Goal: Task Accomplishment & Management: Manage account settings

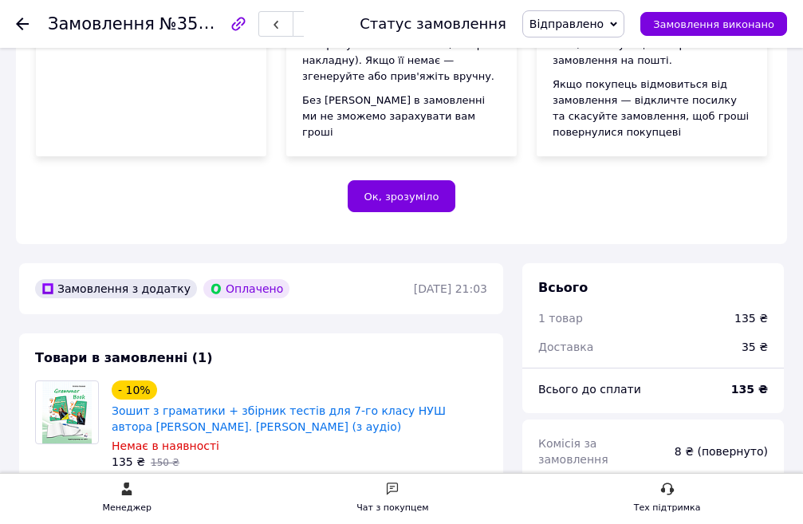
scroll to position [399, 0]
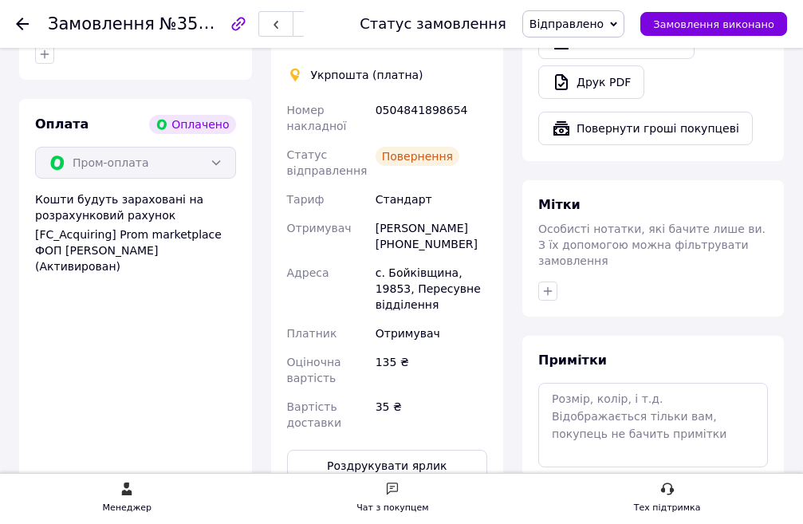
scroll to position [1196, 0]
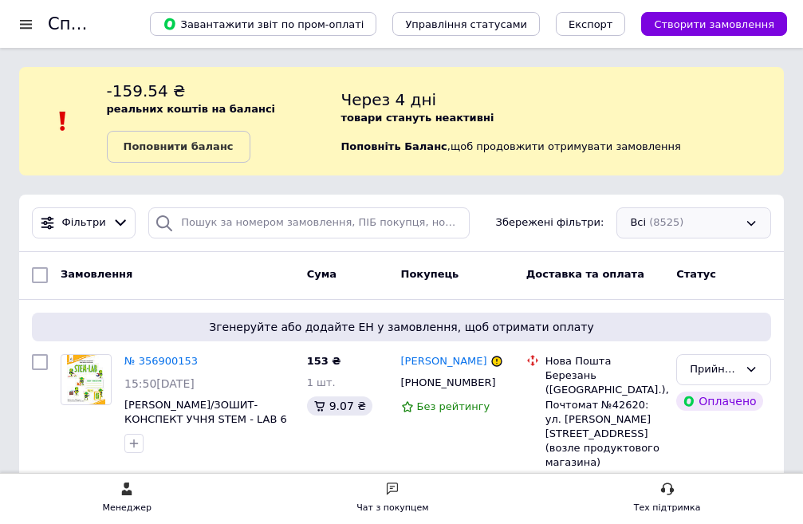
click at [679, 223] on div "Всі (8525)" at bounding box center [693, 222] width 155 height 31
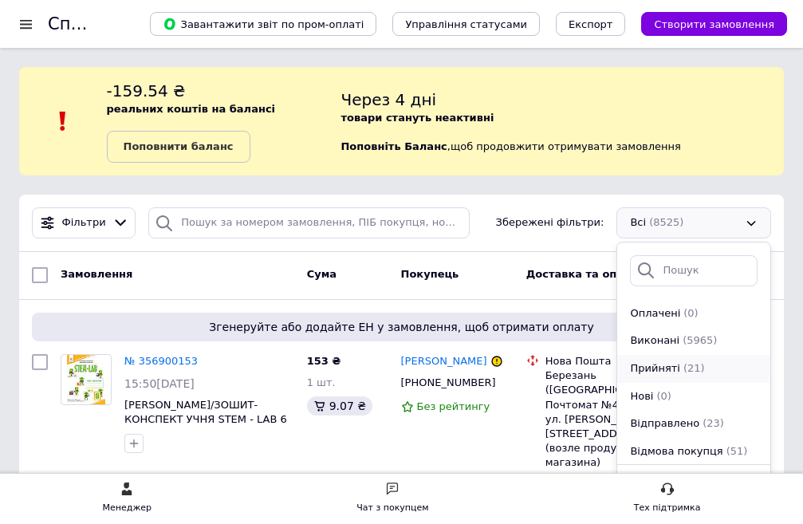
scroll to position [110, 0]
click at [658, 368] on span "Прийняті" at bounding box center [654, 367] width 49 height 15
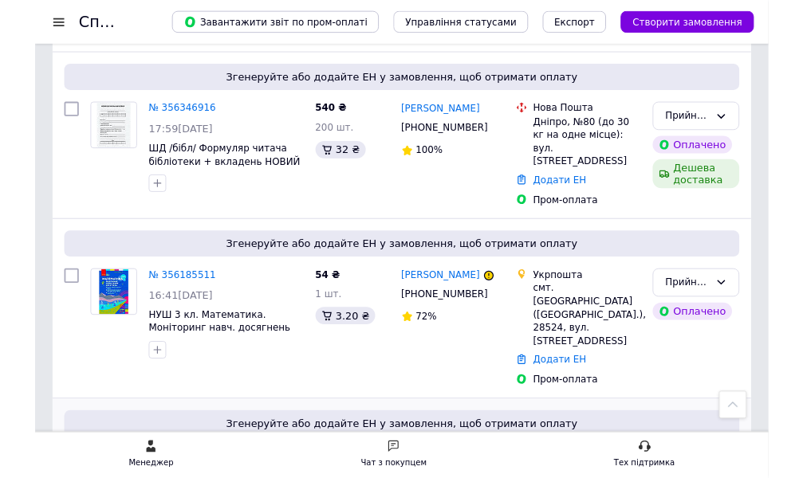
scroll to position [3336, 0]
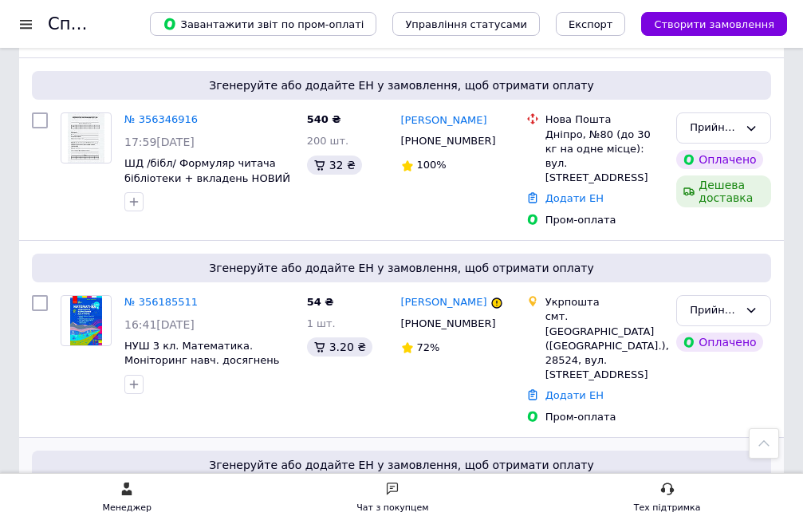
click at [202, 494] on icon at bounding box center [207, 499] width 10 height 10
click at [201, 493] on icon at bounding box center [207, 499] width 13 height 13
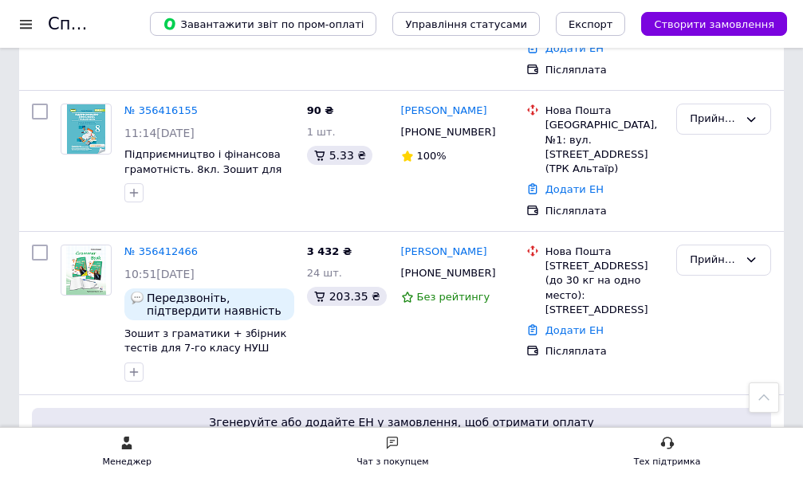
scroll to position [2619, 0]
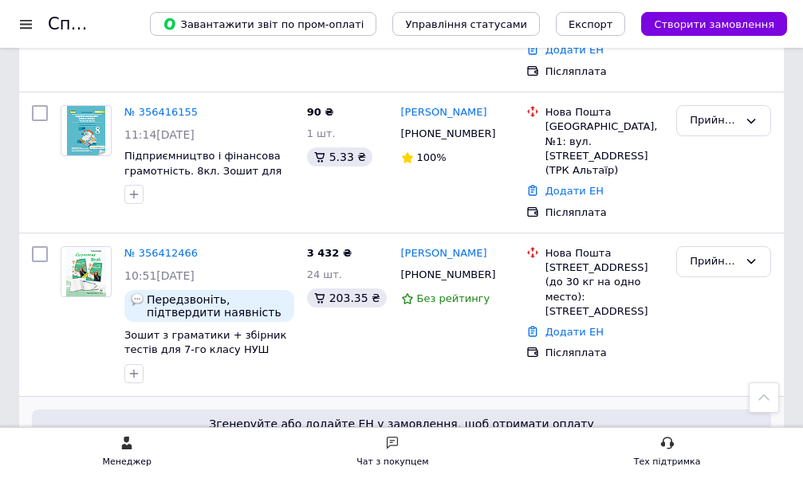
click at [201, 452] on icon at bounding box center [207, 458] width 13 height 13
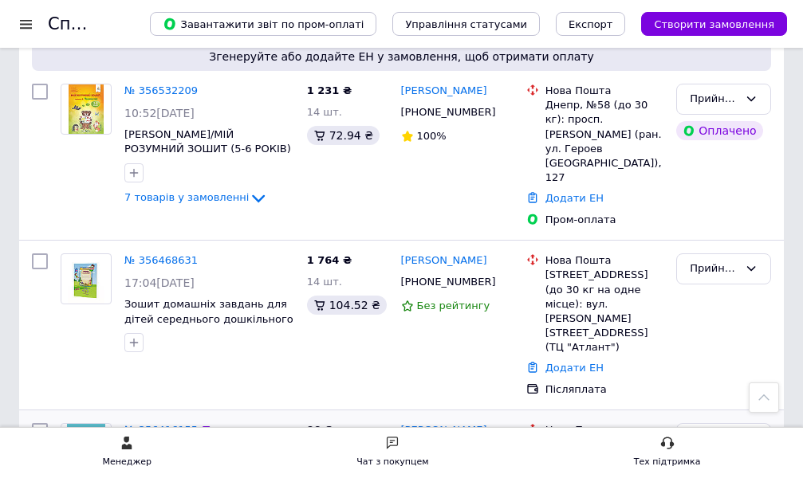
scroll to position [2300, 0]
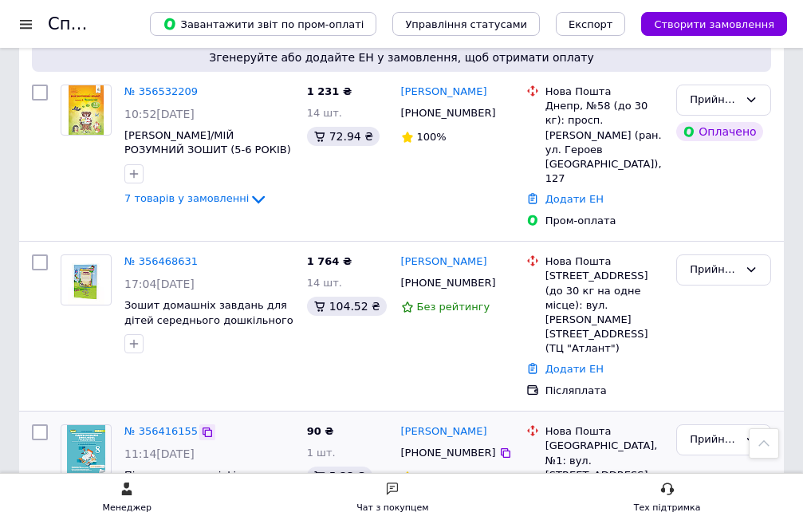
click at [201, 426] on icon at bounding box center [207, 432] width 13 height 13
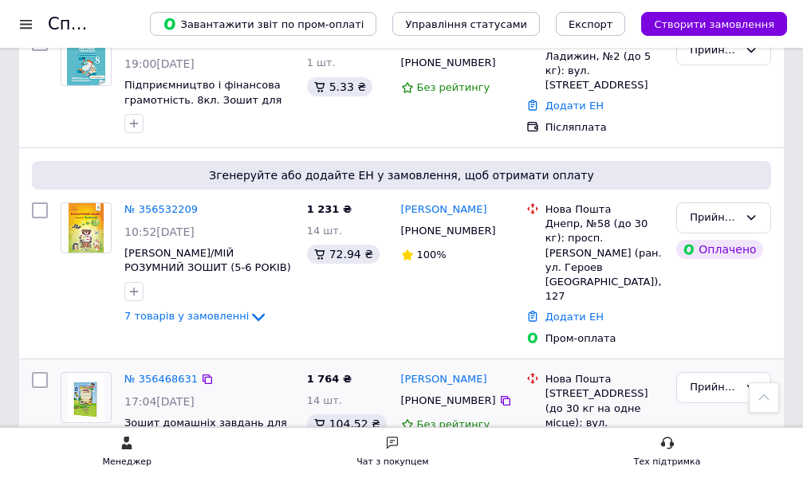
scroll to position [2141, 0]
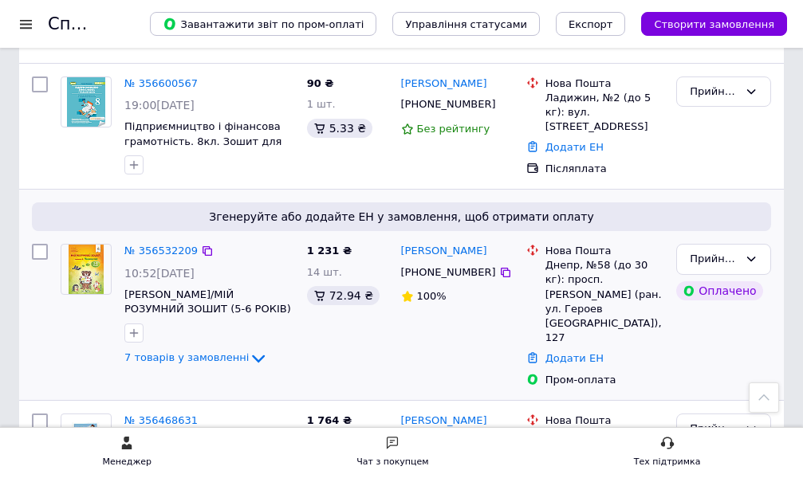
drag, startPoint x: 167, startPoint y: 208, endPoint x: 330, endPoint y: 147, distance: 173.5
click at [330, 238] on div "1 231 ₴ 14 шт. 72.94 ₴" at bounding box center [347, 316] width 94 height 156
click at [201, 414] on icon at bounding box center [207, 420] width 13 height 13
click at [202, 416] on icon at bounding box center [207, 421] width 10 height 10
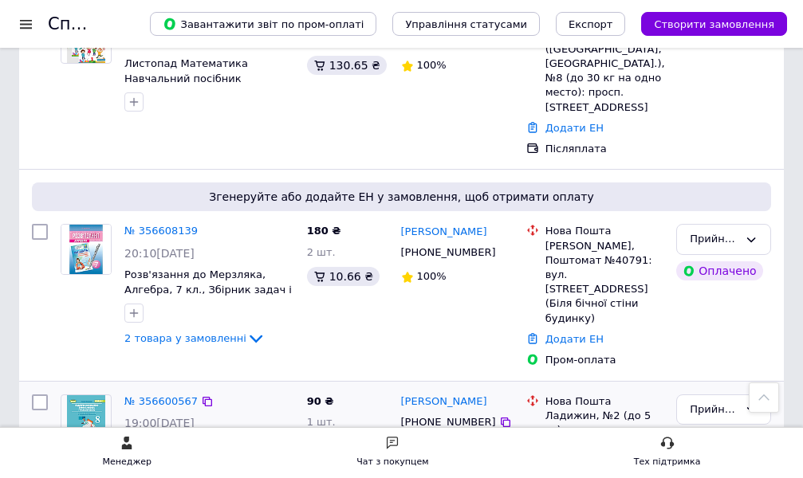
scroll to position [1822, 0]
click at [201, 396] on icon at bounding box center [207, 402] width 13 height 13
click at [202, 398] on icon at bounding box center [207, 403] width 10 height 10
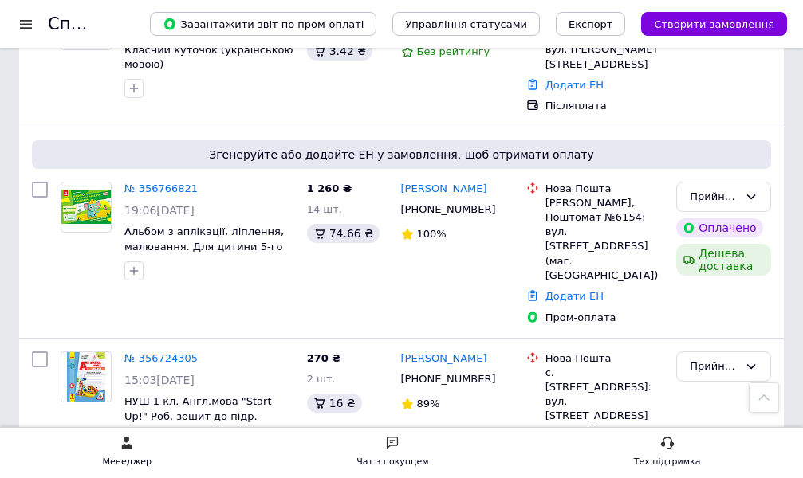
scroll to position [1423, 0]
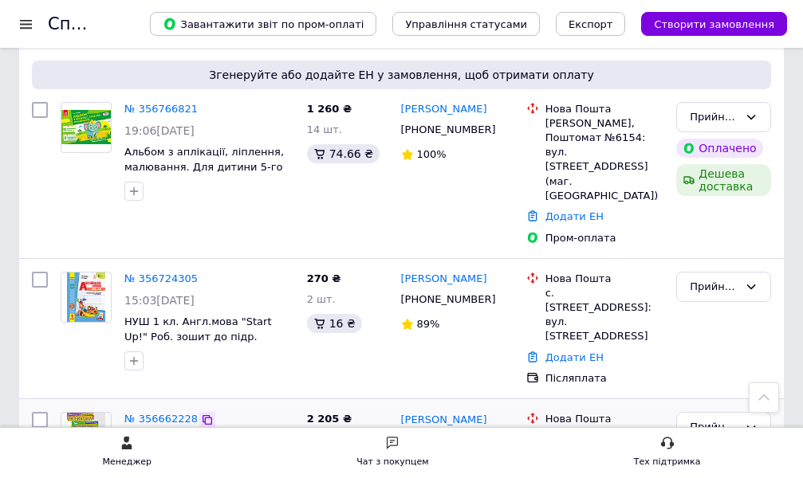
click at [201, 414] on icon at bounding box center [207, 420] width 13 height 13
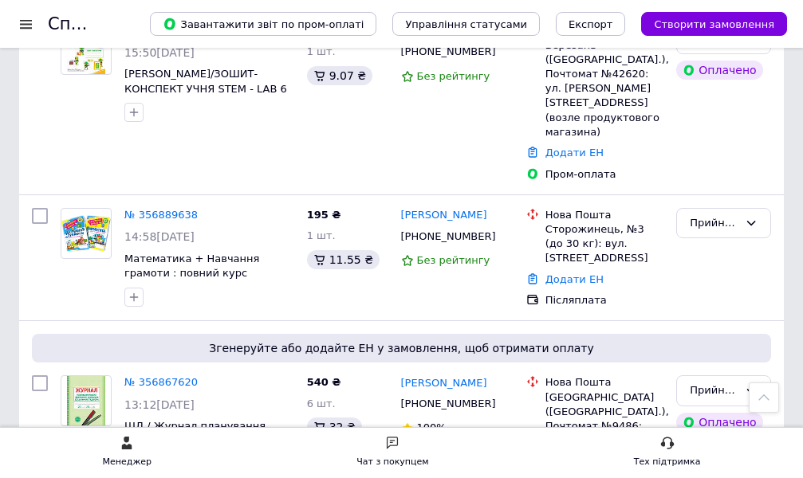
scroll to position [308, 0]
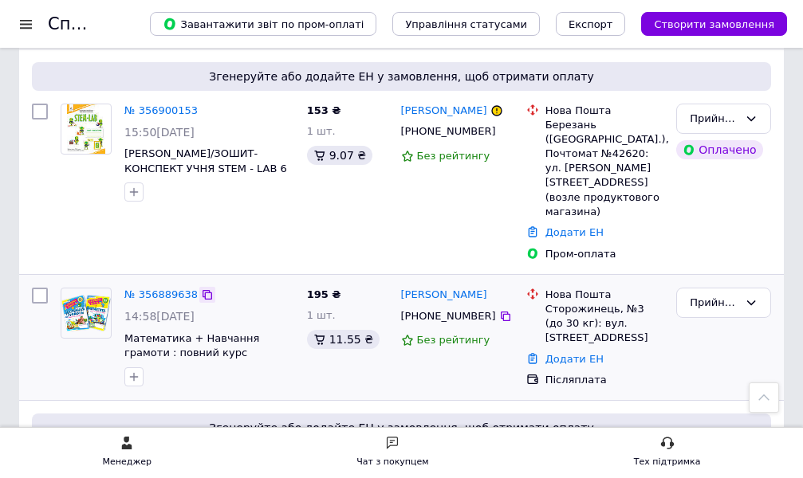
click at [201, 289] on icon at bounding box center [207, 295] width 13 height 13
click at [202, 289] on icon at bounding box center [207, 295] width 13 height 13
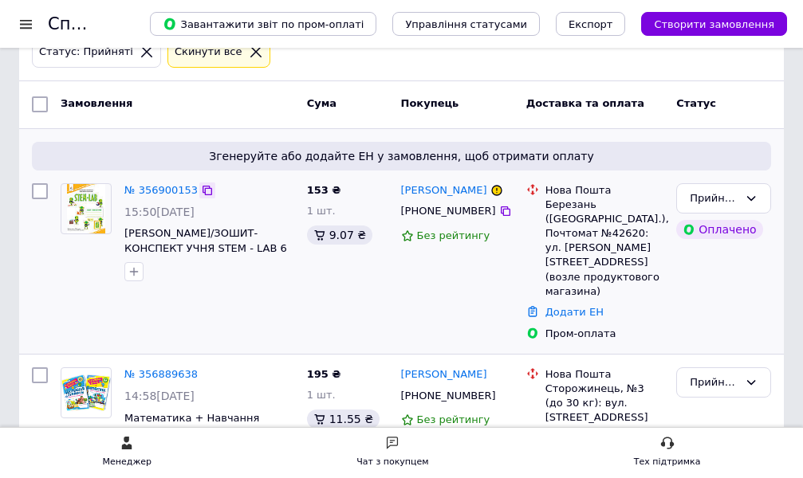
click at [202, 188] on icon at bounding box center [207, 191] width 10 height 10
click at [202, 190] on icon at bounding box center [207, 191] width 10 height 10
click at [201, 188] on icon at bounding box center [207, 190] width 13 height 13
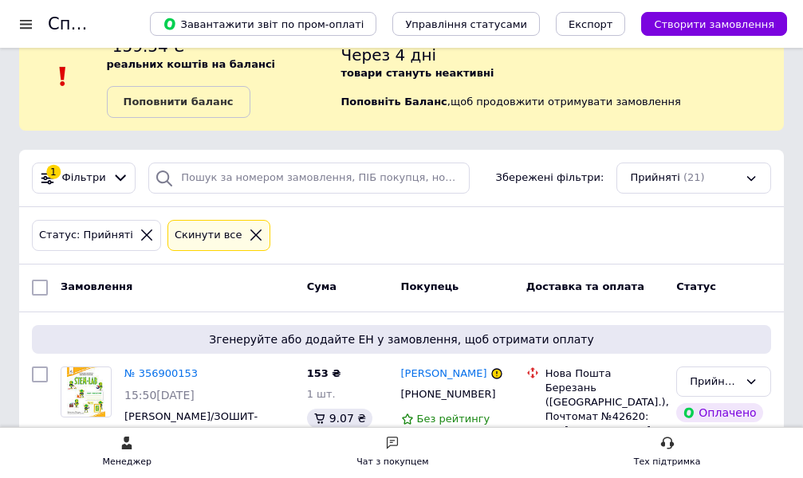
scroll to position [80, 0]
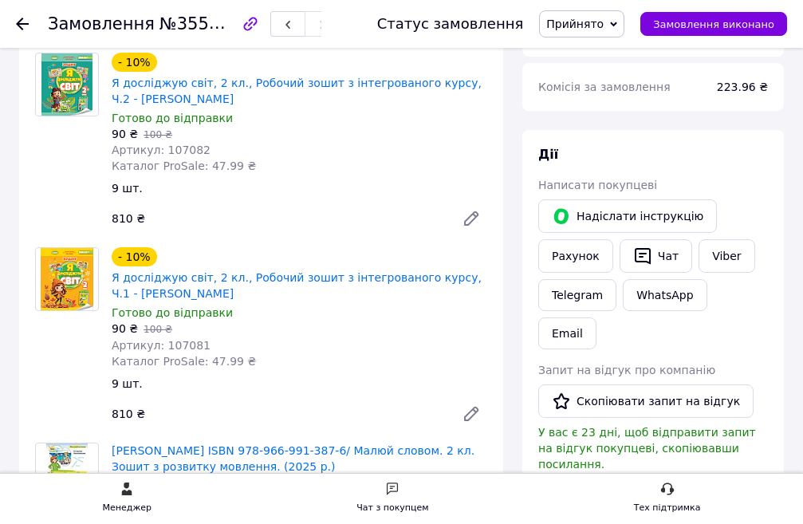
scroll to position [717, 0]
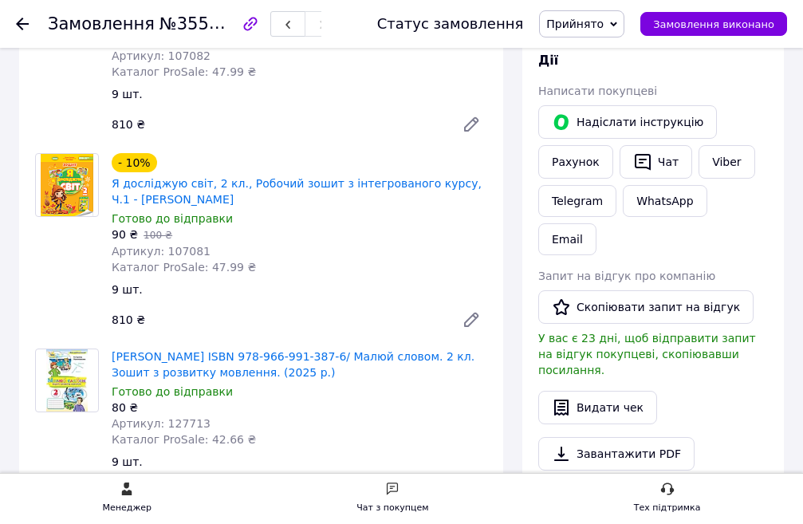
drag, startPoint x: 717, startPoint y: 131, endPoint x: 775, endPoint y: 205, distance: 94.2
click at [717, 145] on link "Viber" at bounding box center [726, 161] width 56 height 33
click at [729, 145] on link "Viber" at bounding box center [726, 161] width 56 height 33
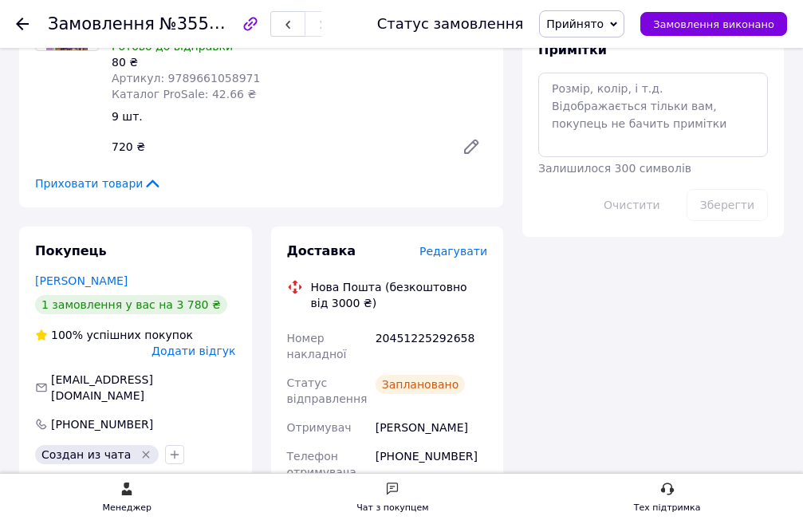
scroll to position [1594, 0]
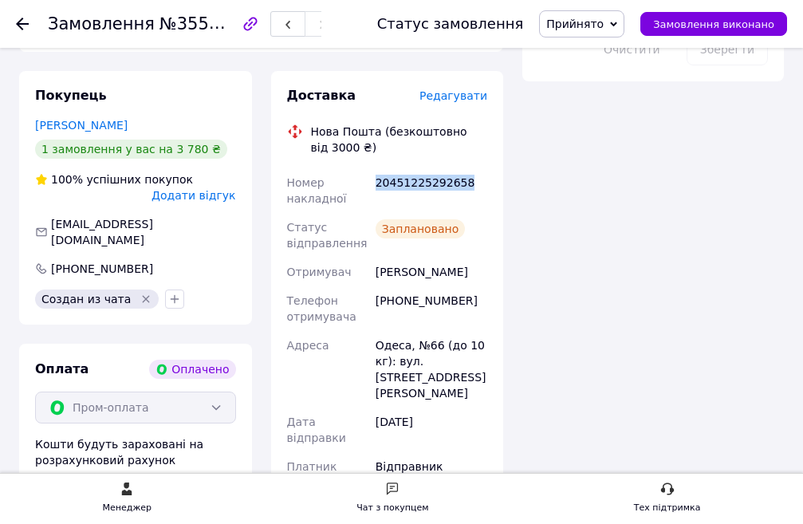
drag, startPoint x: 376, startPoint y: 123, endPoint x: 493, endPoint y: 114, distance: 116.7
click at [493, 114] on div "Доставка Редагувати Нова Пошта (безкоштовно від 3000 ₴) Номер накладної 2045122…" at bounding box center [387, 351] width 233 height 560
copy div "20451225292658"
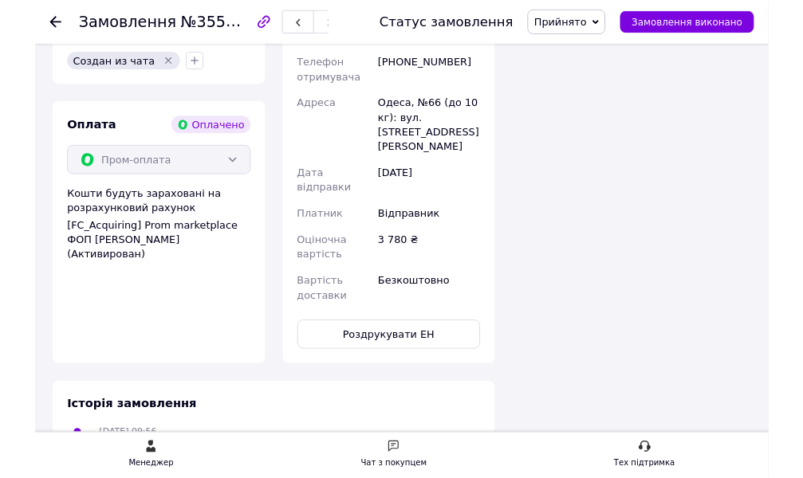
scroll to position [1833, 0]
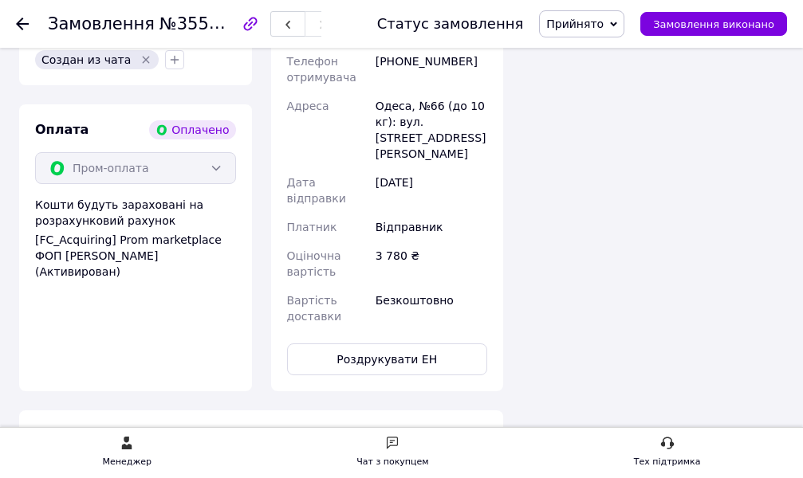
click at [599, 29] on span "Прийнято" at bounding box center [574, 24] width 57 height 13
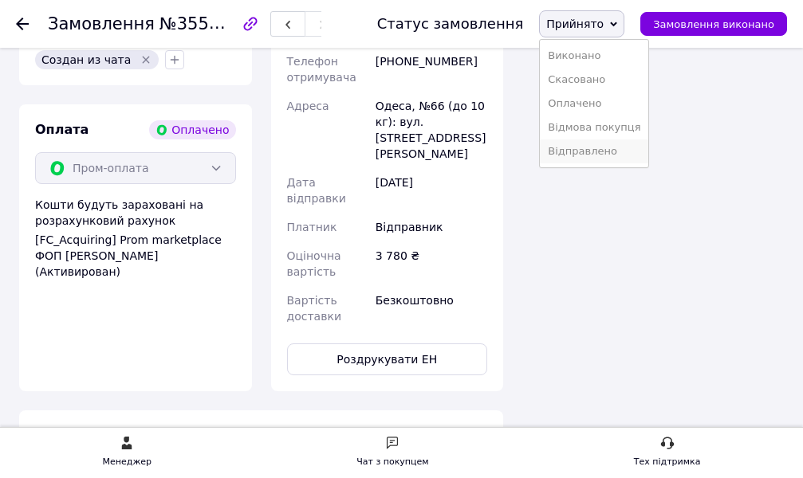
click at [615, 152] on li "Відправлено" at bounding box center [594, 151] width 108 height 24
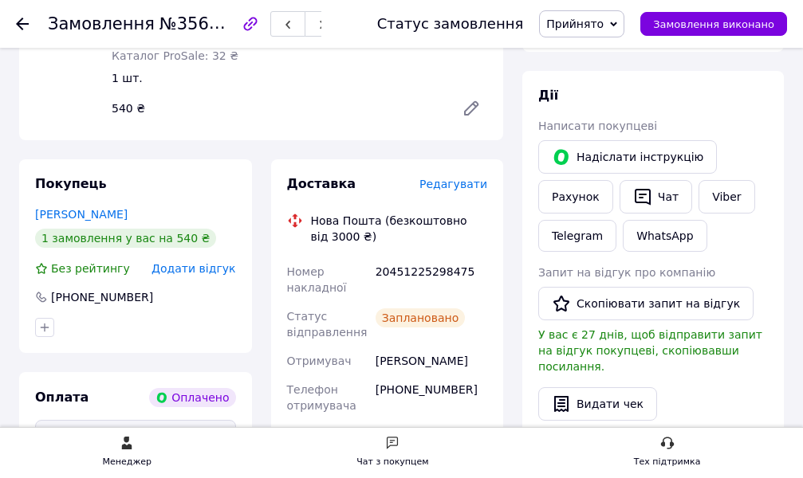
scroll to position [717, 0]
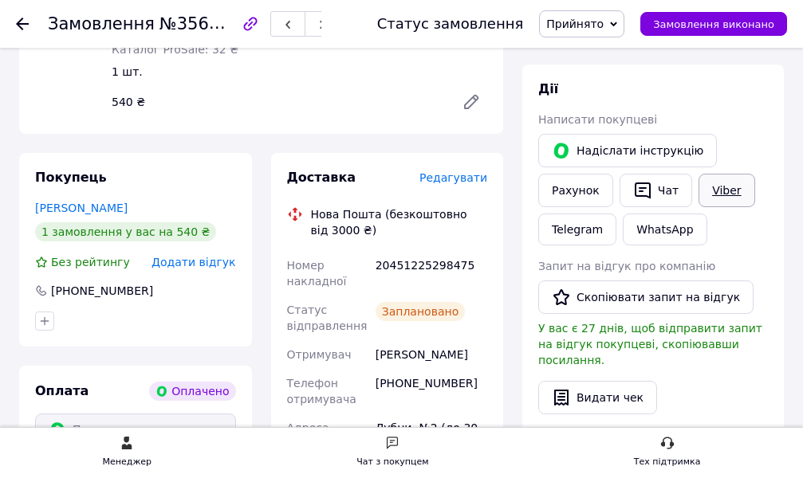
click at [710, 174] on link "Viber" at bounding box center [726, 190] width 56 height 33
drag, startPoint x: 378, startPoint y: 235, endPoint x: 463, endPoint y: 242, distance: 85.6
click at [469, 251] on div "20451225298475" at bounding box center [431, 273] width 118 height 45
copy div "20451225298475"
click at [603, 29] on span "Прийнято" at bounding box center [574, 24] width 57 height 13
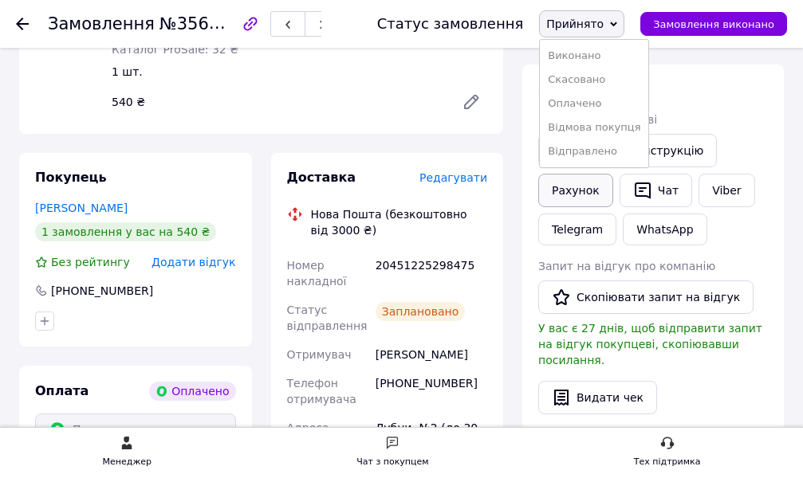
drag, startPoint x: 610, startPoint y: 151, endPoint x: 602, endPoint y: 155, distance: 8.9
click at [609, 151] on li "Відправлено" at bounding box center [594, 151] width 108 height 24
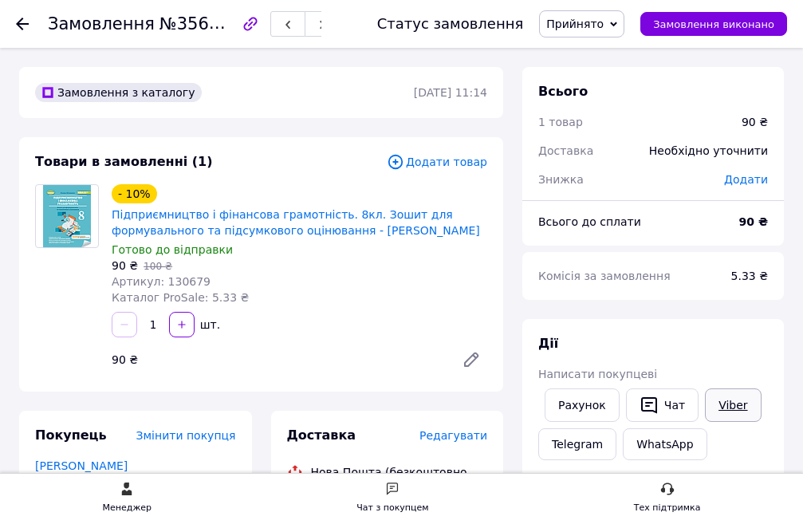
click at [727, 405] on link "Viber" at bounding box center [733, 404] width 56 height 33
click at [717, 398] on link "Viber" at bounding box center [733, 404] width 56 height 33
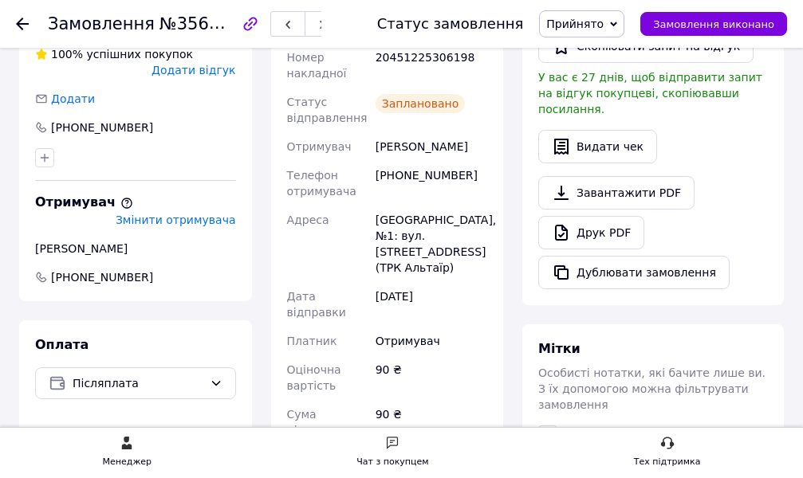
scroll to position [319, 0]
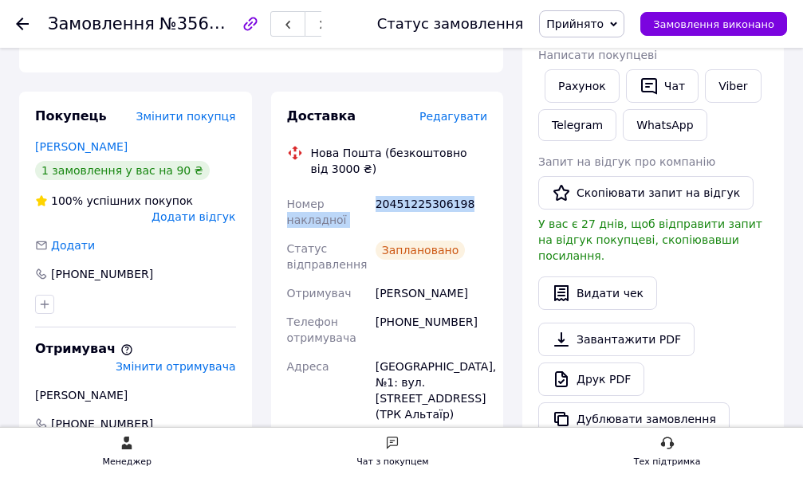
drag, startPoint x: 370, startPoint y: 208, endPoint x: 477, endPoint y: 198, distance: 108.1
click at [477, 198] on div "Номер накладної 20451225306198 Статус відправлення Заплановано Отримувач Пархом…" at bounding box center [387, 466] width 207 height 552
click at [478, 199] on div "20451225306198" at bounding box center [431, 212] width 118 height 45
drag, startPoint x: 376, startPoint y: 202, endPoint x: 476, endPoint y: 205, distance: 99.7
click at [476, 205] on div "20451225306198" at bounding box center [431, 212] width 118 height 45
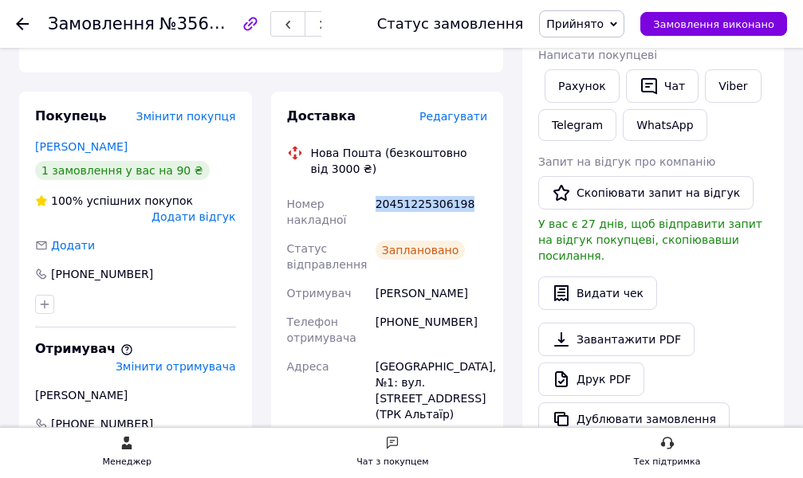
copy div "20451225306198"
click at [603, 27] on span "Прийнято" at bounding box center [574, 24] width 57 height 13
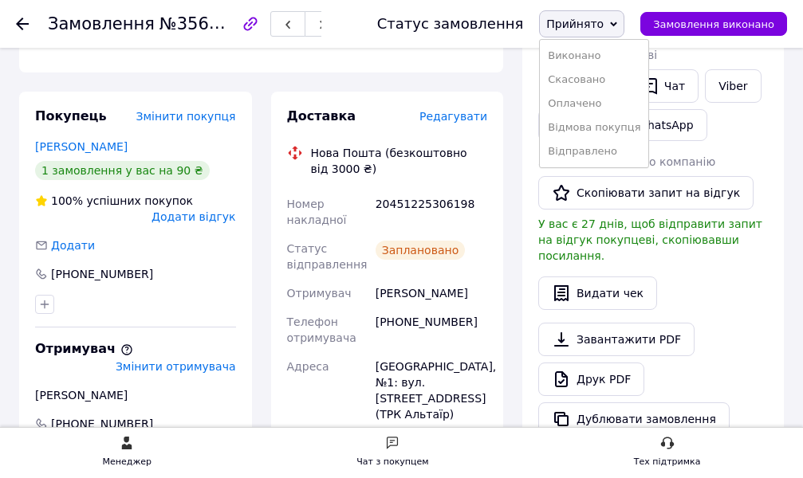
drag, startPoint x: 603, startPoint y: 147, endPoint x: 565, endPoint y: 155, distance: 38.5
click at [600, 147] on li "Відправлено" at bounding box center [594, 151] width 108 height 24
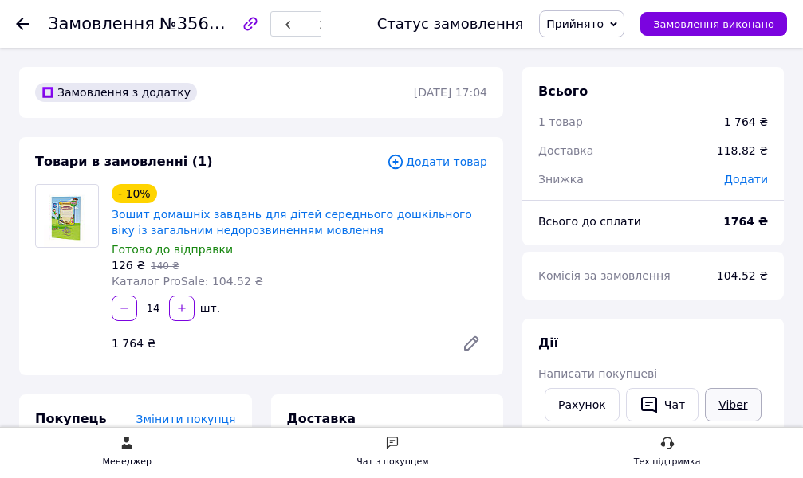
scroll to position [80, 0]
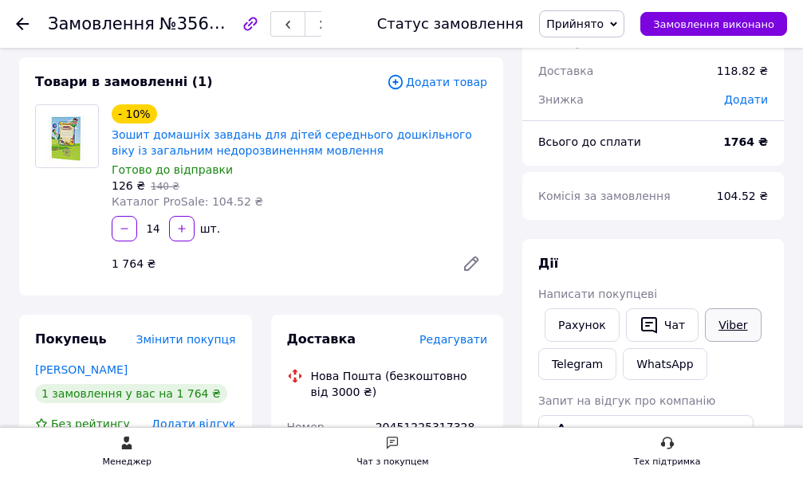
click at [722, 327] on link "Viber" at bounding box center [733, 324] width 56 height 33
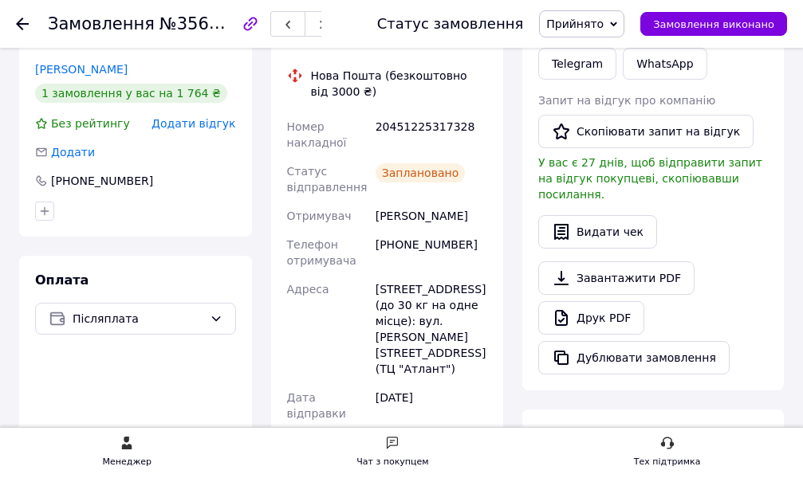
scroll to position [399, 0]
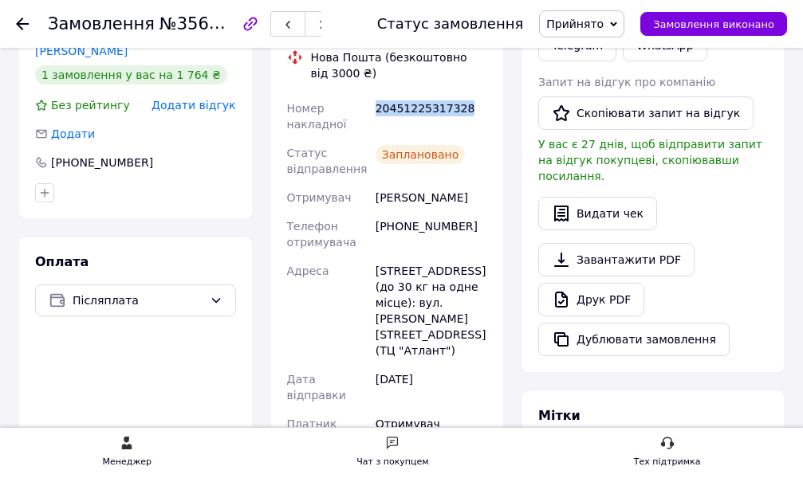
drag, startPoint x: 373, startPoint y: 106, endPoint x: 461, endPoint y: 114, distance: 88.0
click at [461, 114] on div "20451225317328" at bounding box center [431, 116] width 118 height 45
copy div "20451225317328"
click at [573, 30] on span "Прийнято" at bounding box center [574, 24] width 57 height 13
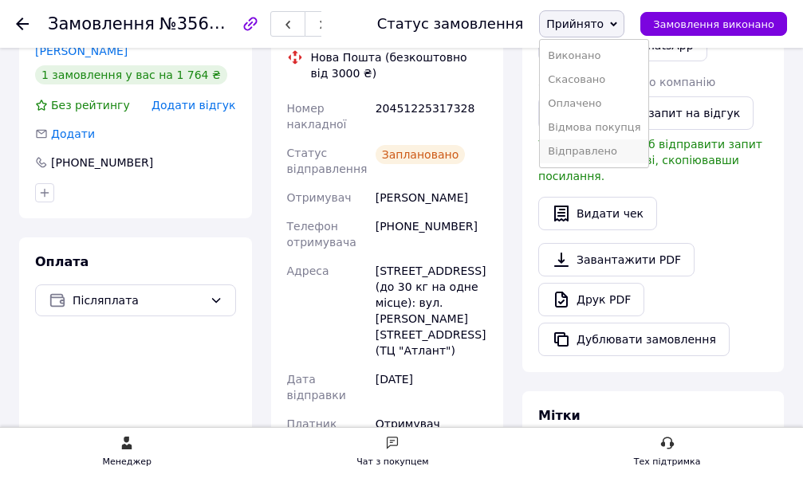
click at [605, 149] on li "Відправлено" at bounding box center [594, 151] width 108 height 24
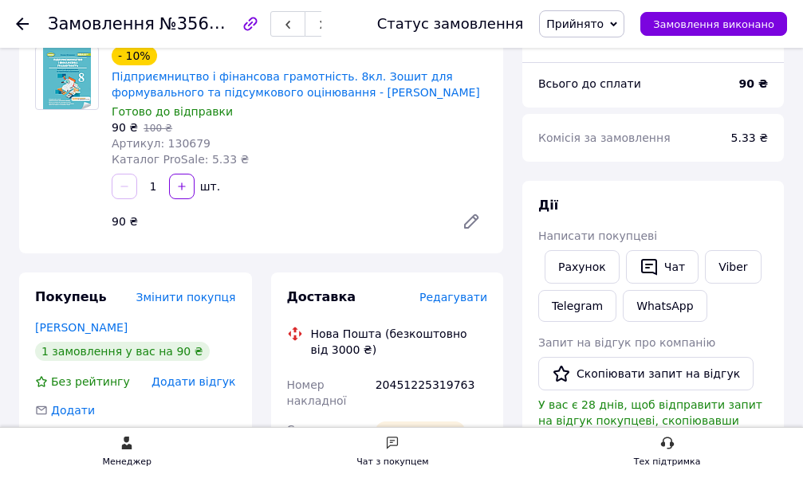
scroll to position [159, 0]
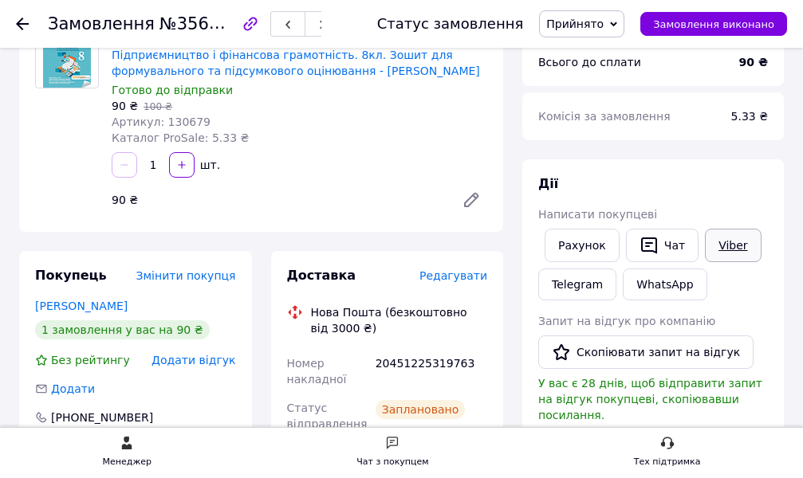
click at [728, 253] on link "Viber" at bounding box center [733, 245] width 56 height 33
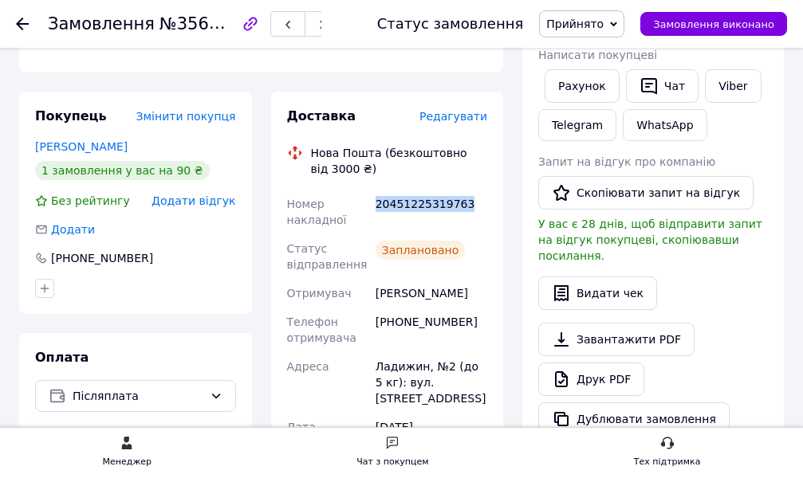
drag, startPoint x: 377, startPoint y: 200, endPoint x: 461, endPoint y: 201, distance: 83.7
click at [461, 201] on div "20451225319763" at bounding box center [431, 212] width 118 height 45
copy div "20451225319763"
click at [602, 25] on span "Прийнято" at bounding box center [574, 24] width 57 height 13
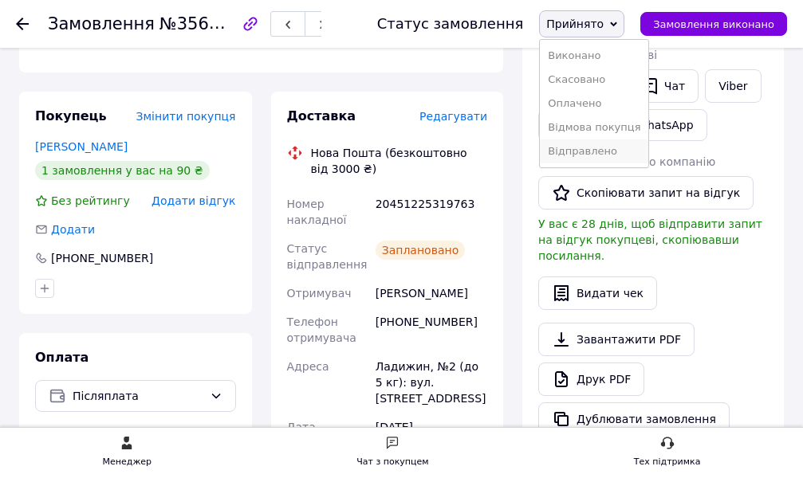
click at [603, 151] on li "Відправлено" at bounding box center [594, 151] width 108 height 24
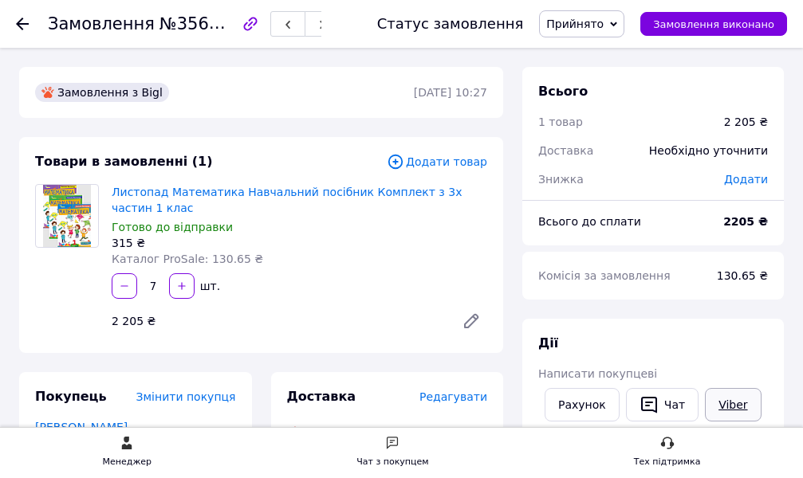
click at [727, 402] on link "Viber" at bounding box center [733, 404] width 56 height 33
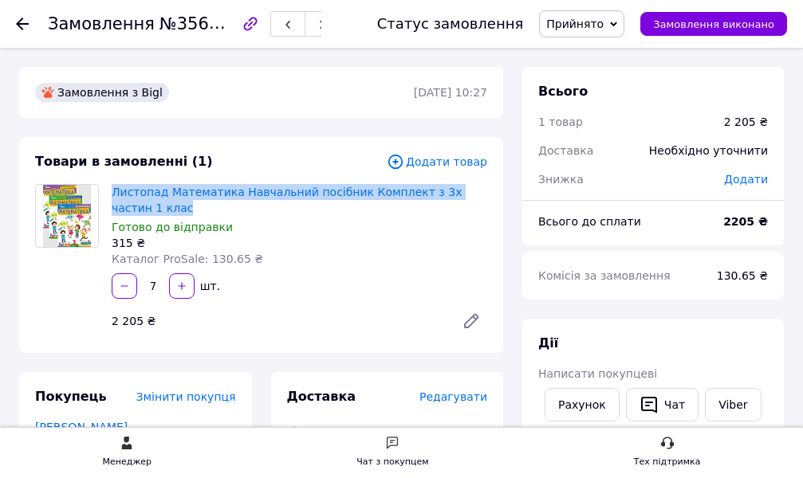
drag, startPoint x: 108, startPoint y: 192, endPoint x: 496, endPoint y: 196, distance: 387.4
click at [496, 196] on div "Товари в замовленні (1) Додати товар Листопад Математика Навчальний посібник Ко…" at bounding box center [261, 245] width 484 height 216
copy link "Листопад Математика Навчальний посібник Комплект з 3х частин 1 клас"
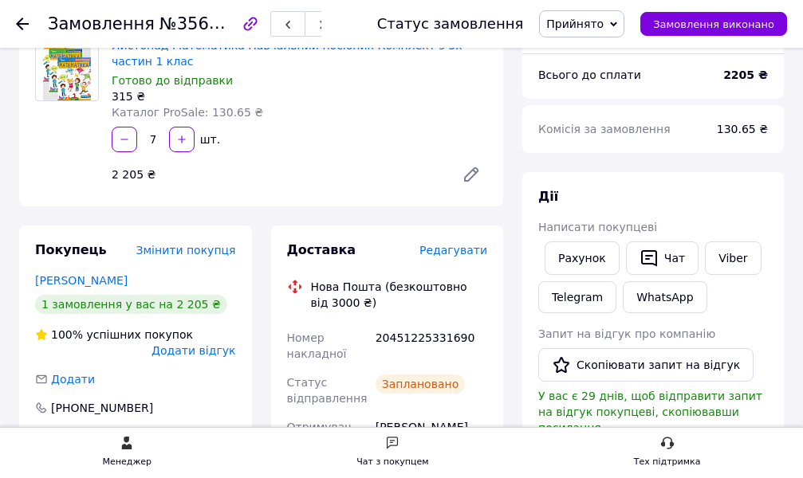
scroll to position [159, 0]
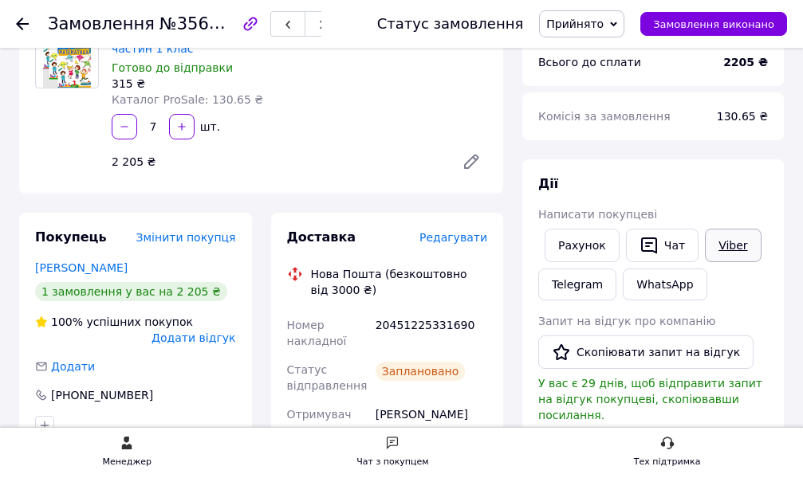
click at [724, 240] on link "Viber" at bounding box center [733, 245] width 56 height 33
drag, startPoint x: 378, startPoint y: 306, endPoint x: 477, endPoint y: 306, distance: 98.8
click at [477, 311] on div "20451225331690" at bounding box center [431, 333] width 118 height 45
copy div "20451225331690"
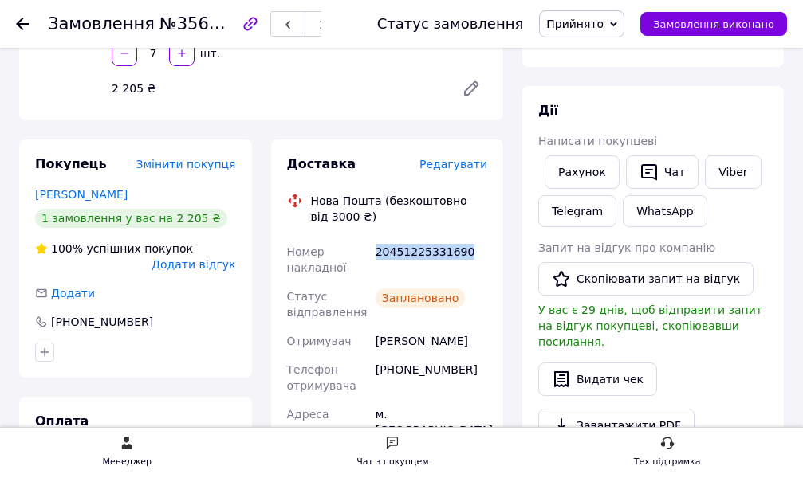
scroll to position [239, 0]
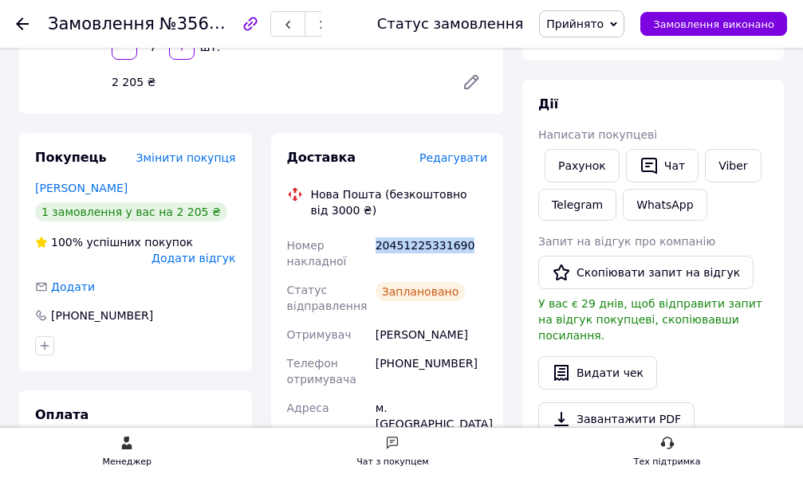
click at [603, 22] on span "Прийнято" at bounding box center [574, 24] width 57 height 13
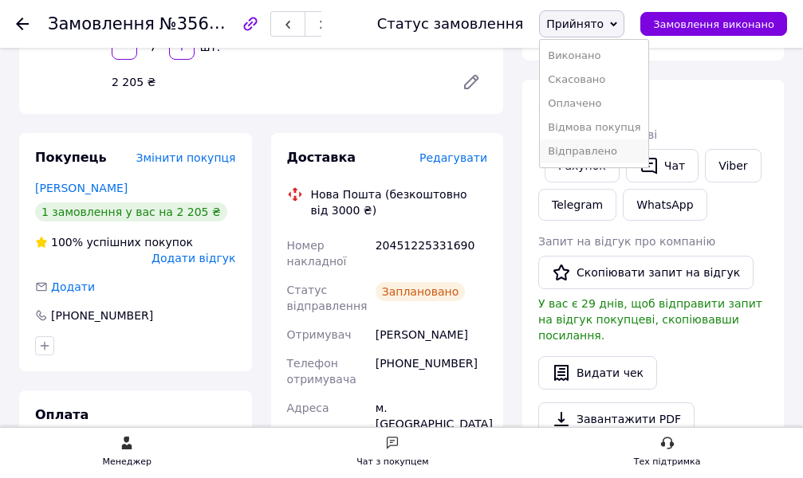
click at [607, 152] on li "Відправлено" at bounding box center [594, 151] width 108 height 24
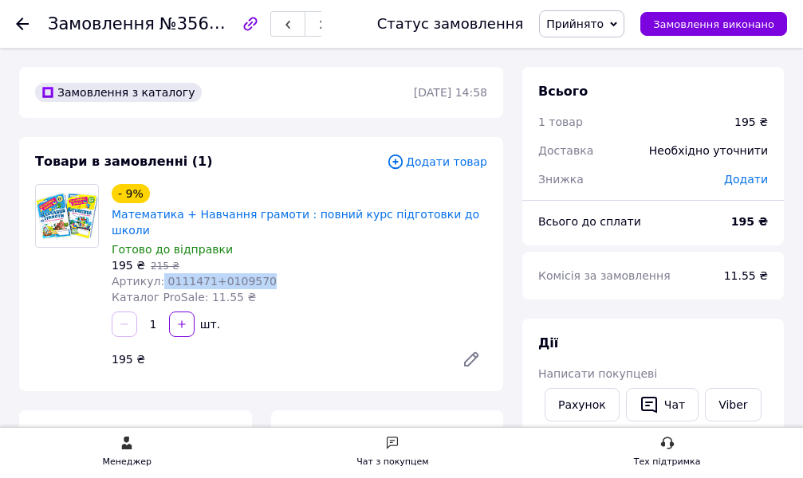
drag, startPoint x: 155, startPoint y: 266, endPoint x: 263, endPoint y: 258, distance: 108.7
click at [263, 273] on div "Артикул: 0111471+0109570" at bounding box center [299, 281] width 375 height 16
copy span "0111471+0109570"
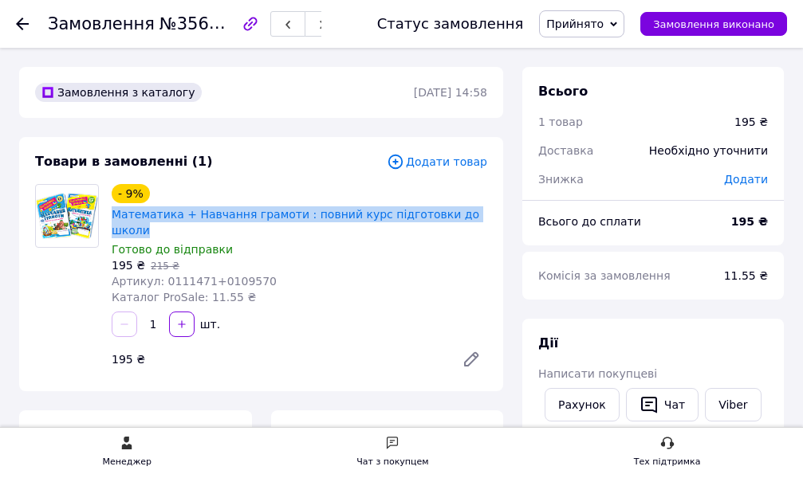
drag, startPoint x: 108, startPoint y: 211, endPoint x: 482, endPoint y: 222, distance: 374.8
click at [482, 222] on div "- 9% Математика + Навчання грамоти : повний курс підготовки до школи Готово до …" at bounding box center [299, 245] width 388 height 128
copy link "Математика + Навчання грамоти : повний курс підготовки до школи"
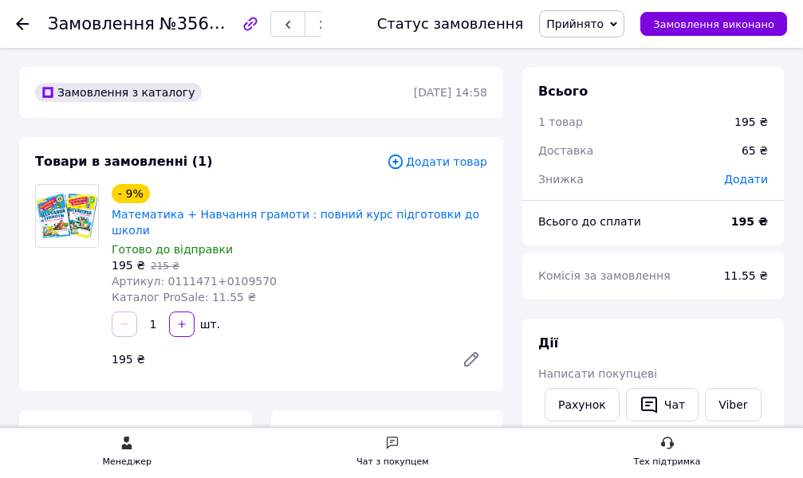
scroll to position [80, 0]
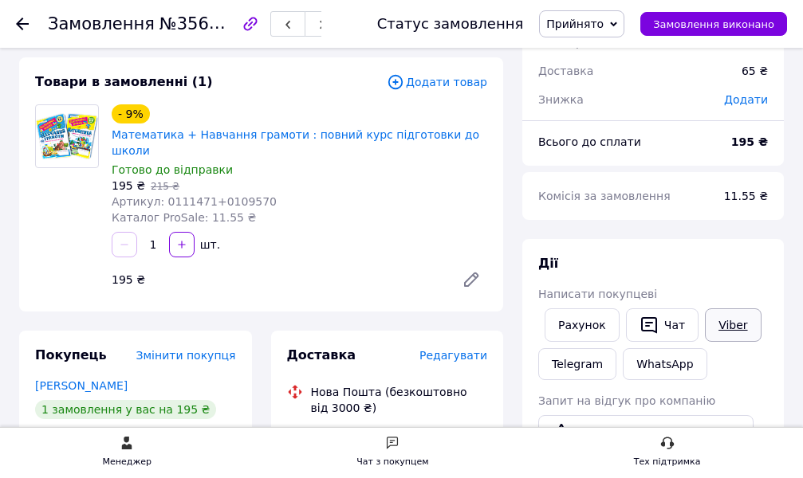
click at [731, 324] on link "Viber" at bounding box center [733, 324] width 56 height 33
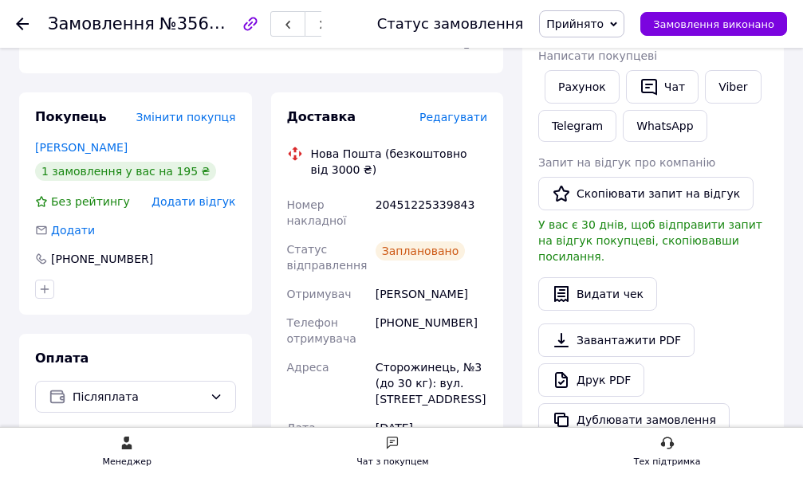
scroll to position [319, 0]
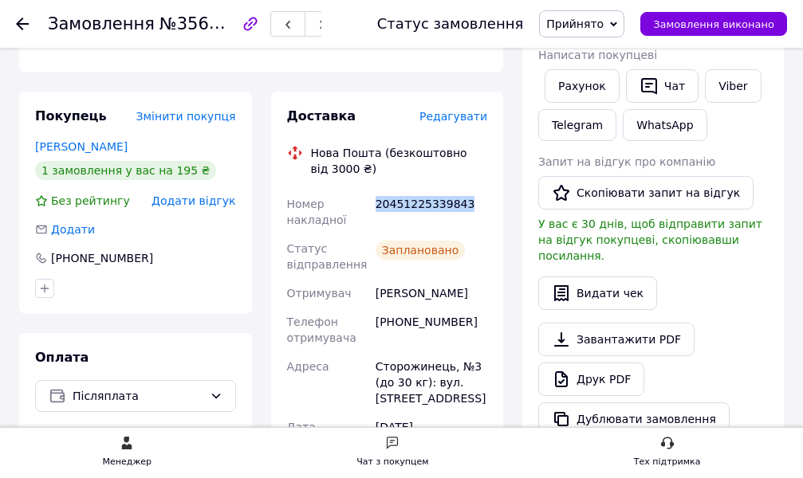
drag, startPoint x: 373, startPoint y: 185, endPoint x: 462, endPoint y: 184, distance: 89.3
click at [462, 190] on div "20451225339843" at bounding box center [431, 212] width 118 height 45
copy div "20451225339843"
click at [603, 24] on span "Прийнято" at bounding box center [574, 24] width 57 height 13
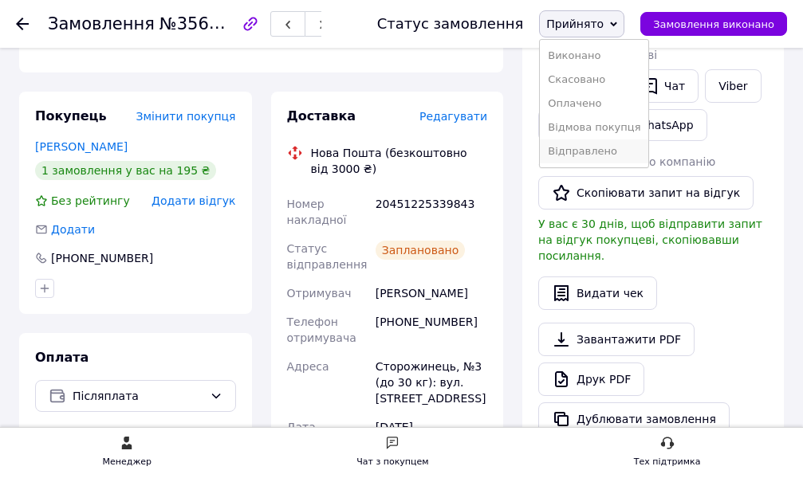
click at [603, 153] on li "Відправлено" at bounding box center [594, 151] width 108 height 24
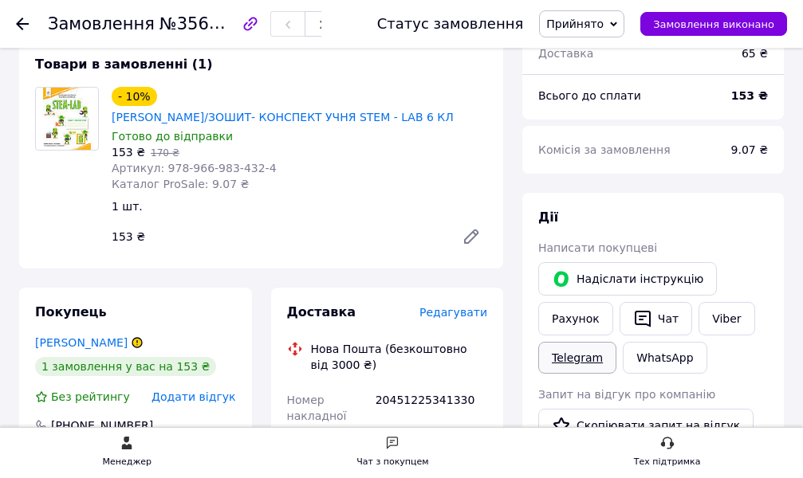
scroll to position [717, 0]
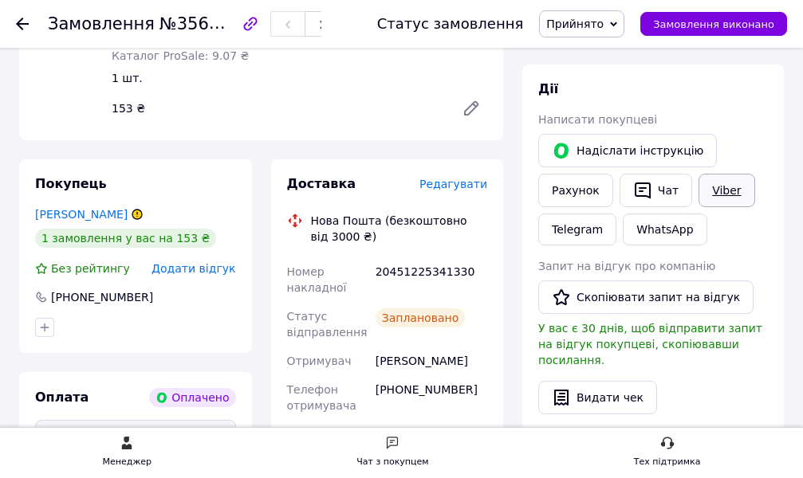
click at [714, 174] on link "Viber" at bounding box center [726, 190] width 56 height 33
drag, startPoint x: 375, startPoint y: 220, endPoint x: 458, endPoint y: 232, distance: 83.7
click at [470, 257] on div "20451225341330" at bounding box center [431, 279] width 118 height 45
copy div "20451225341330"
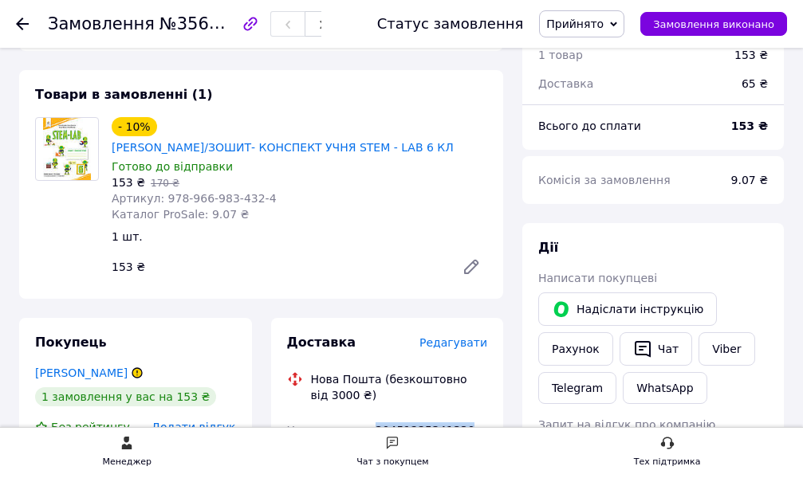
scroll to position [558, 0]
click at [599, 27] on span "Прийнято" at bounding box center [574, 24] width 57 height 13
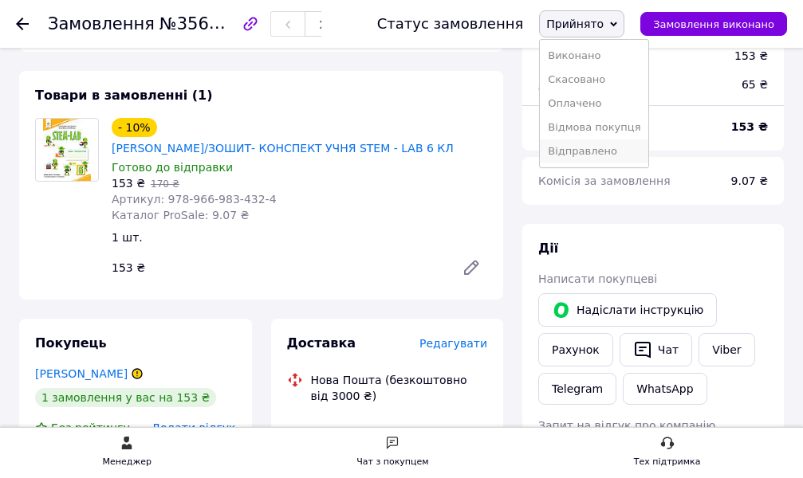
click at [608, 149] on li "Відправлено" at bounding box center [594, 151] width 108 height 24
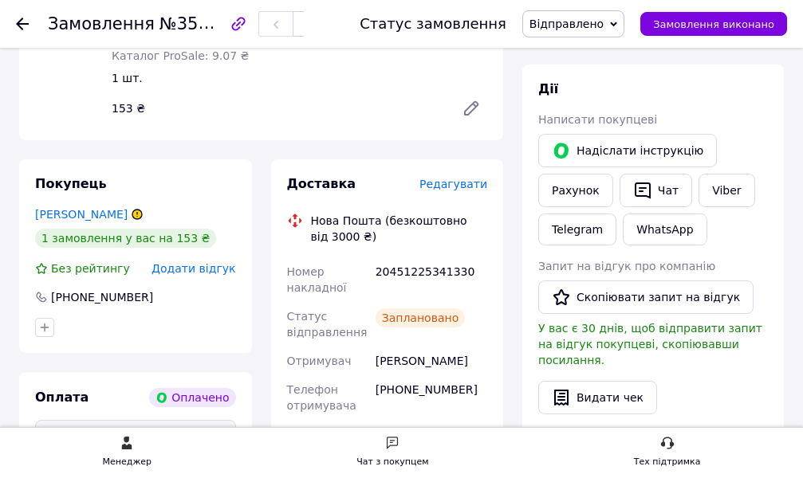
scroll to position [797, 0]
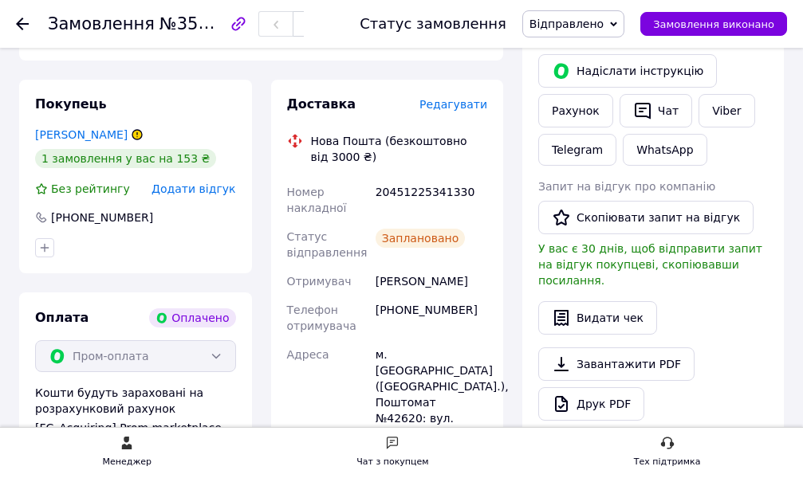
click at [566, 22] on span "Відправлено" at bounding box center [566, 24] width 74 height 13
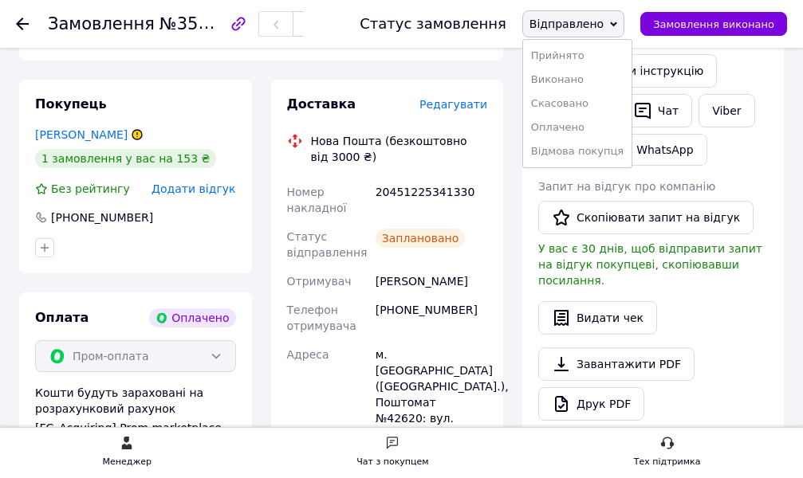
click at [485, 222] on div "Заплановано" at bounding box center [431, 244] width 118 height 45
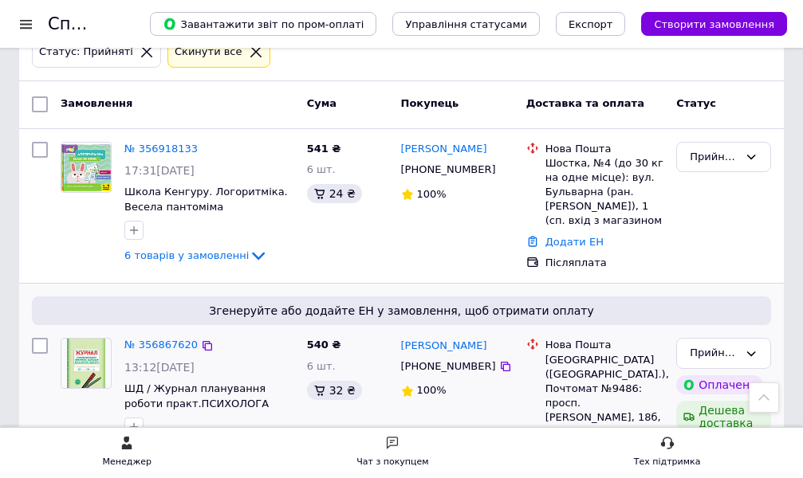
scroll to position [159, 0]
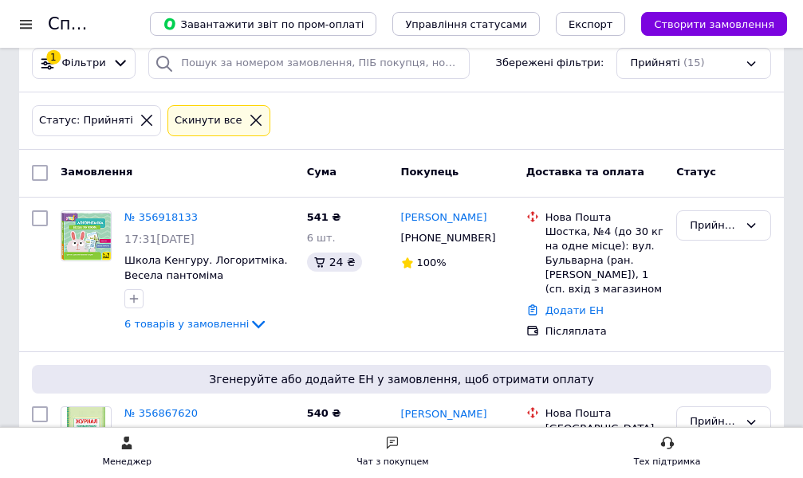
click at [27, 29] on div at bounding box center [26, 24] width 20 height 14
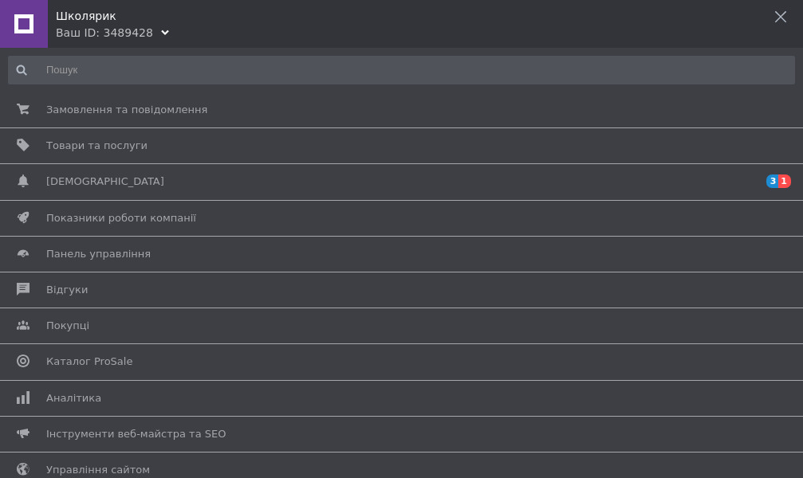
scroll to position [0, 0]
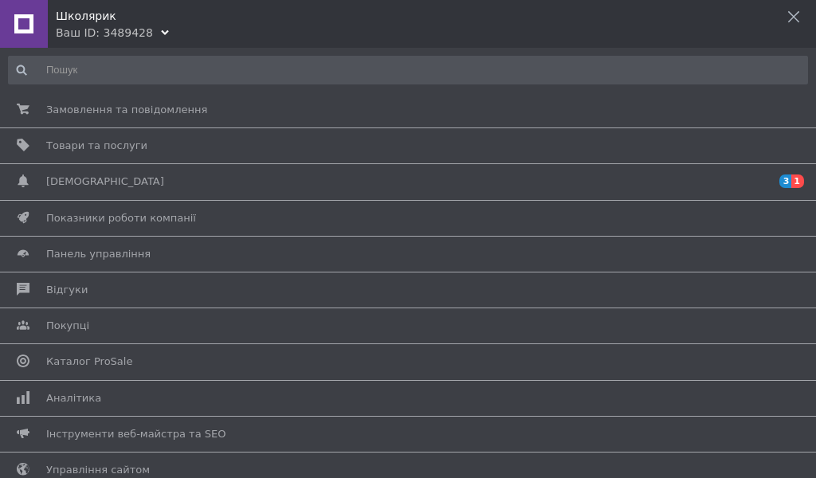
click at [161, 29] on icon at bounding box center [165, 33] width 8 height 8
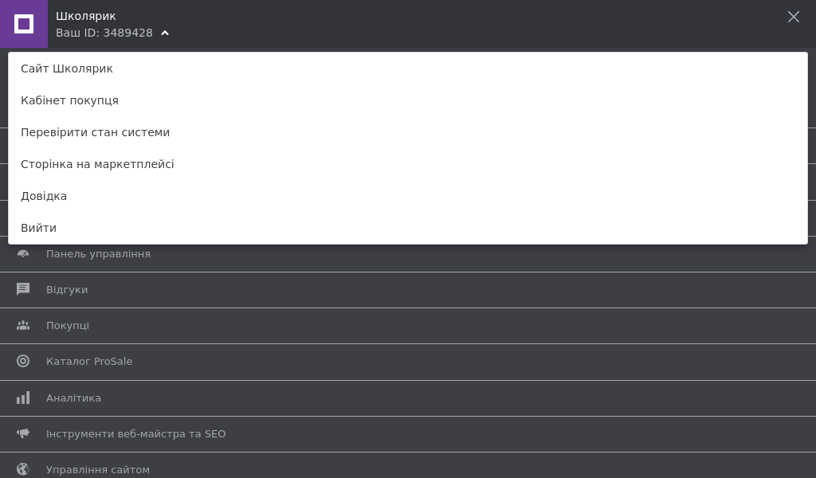
click at [144, 33] on div "Школярик Ваш ID: 3489428" at bounding box center [408, 20] width 816 height 41
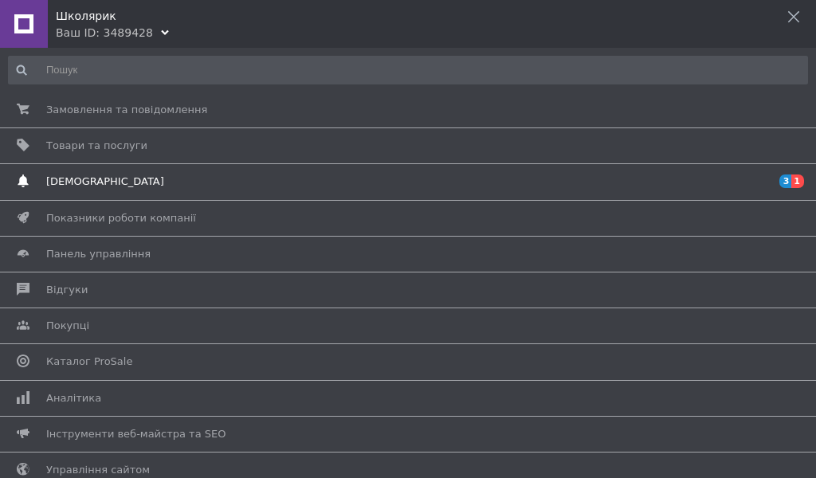
click at [84, 182] on span "[DEMOGRAPHIC_DATA]" at bounding box center [105, 182] width 118 height 14
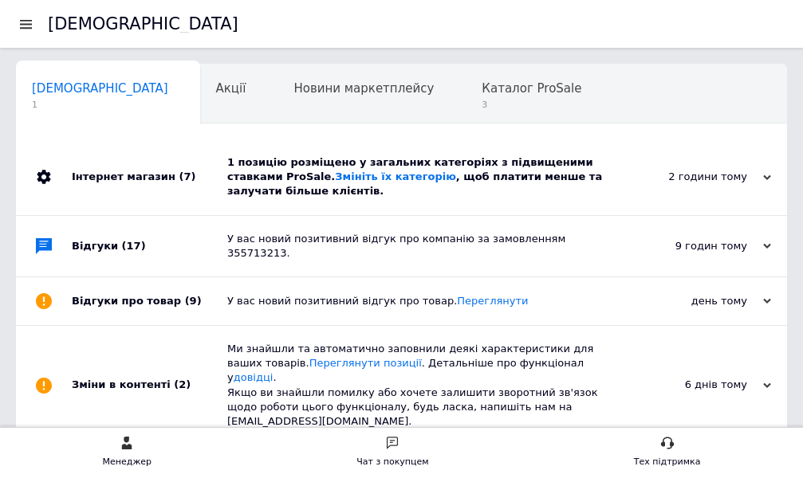
scroll to position [0, 8]
click at [85, 175] on div "Інтернет магазин (7)" at bounding box center [149, 177] width 155 height 76
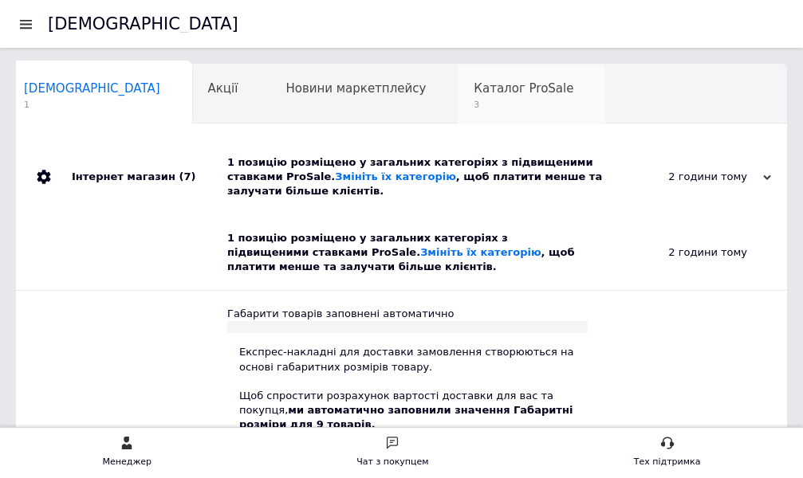
click at [473, 91] on span "Каталог ProSale" at bounding box center [523, 88] width 100 height 14
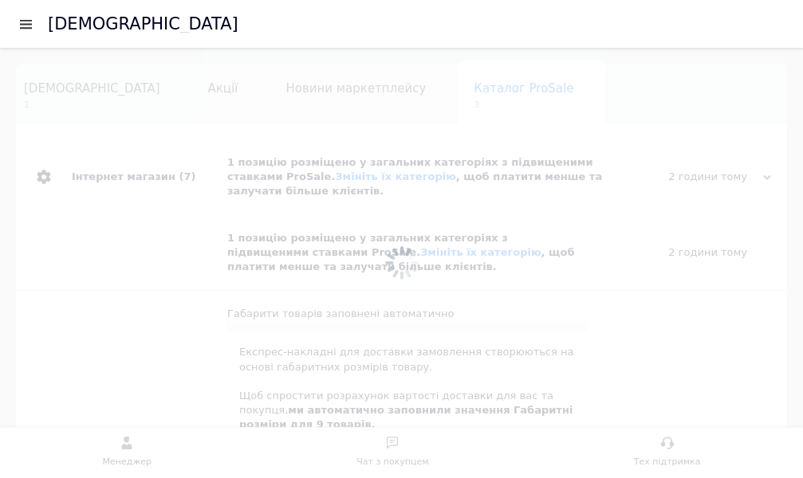
scroll to position [0, 19]
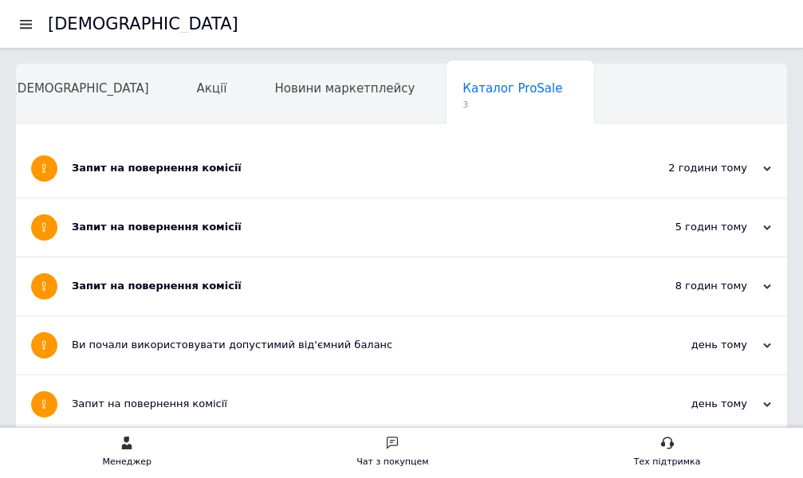
click at [175, 288] on div "Запит на повернення комісії" at bounding box center [342, 286] width 540 height 14
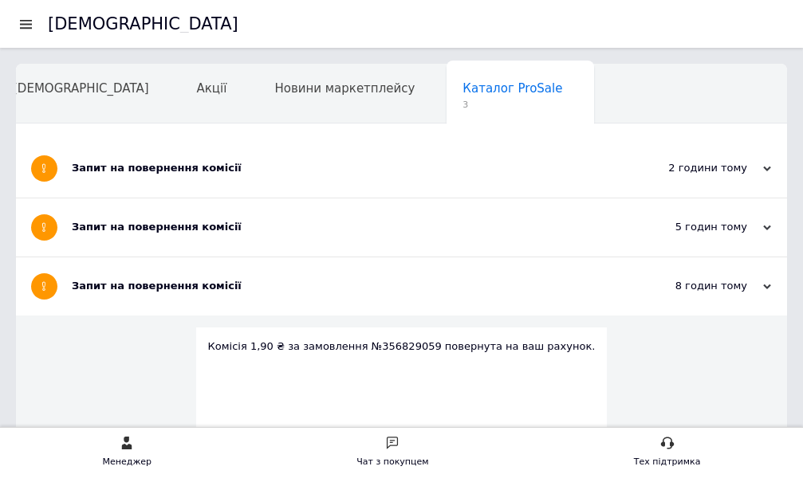
click at [169, 230] on div "Запит на повернення комісії" at bounding box center [342, 227] width 540 height 14
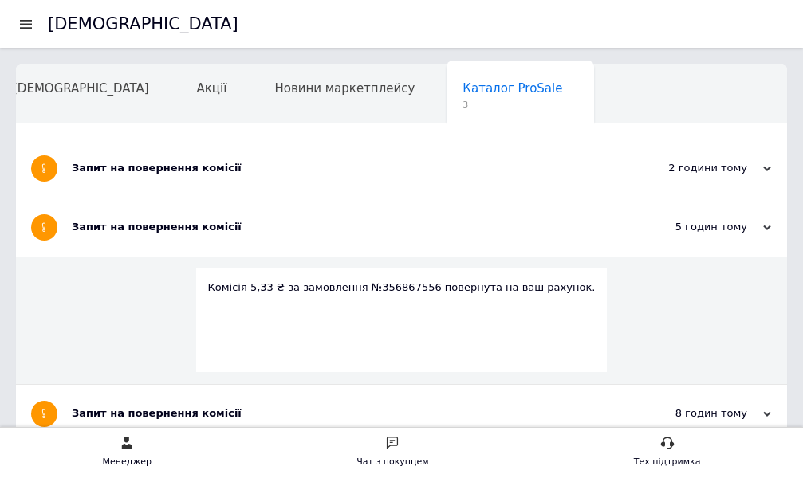
click at [166, 162] on div "Запит на повернення комісії" at bounding box center [342, 168] width 540 height 14
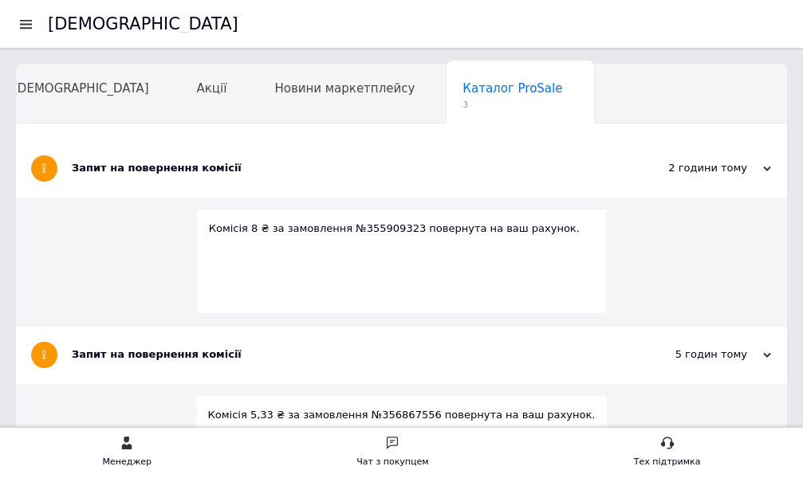
scroll to position [159, 0]
